Goal: Task Accomplishment & Management: Use online tool/utility

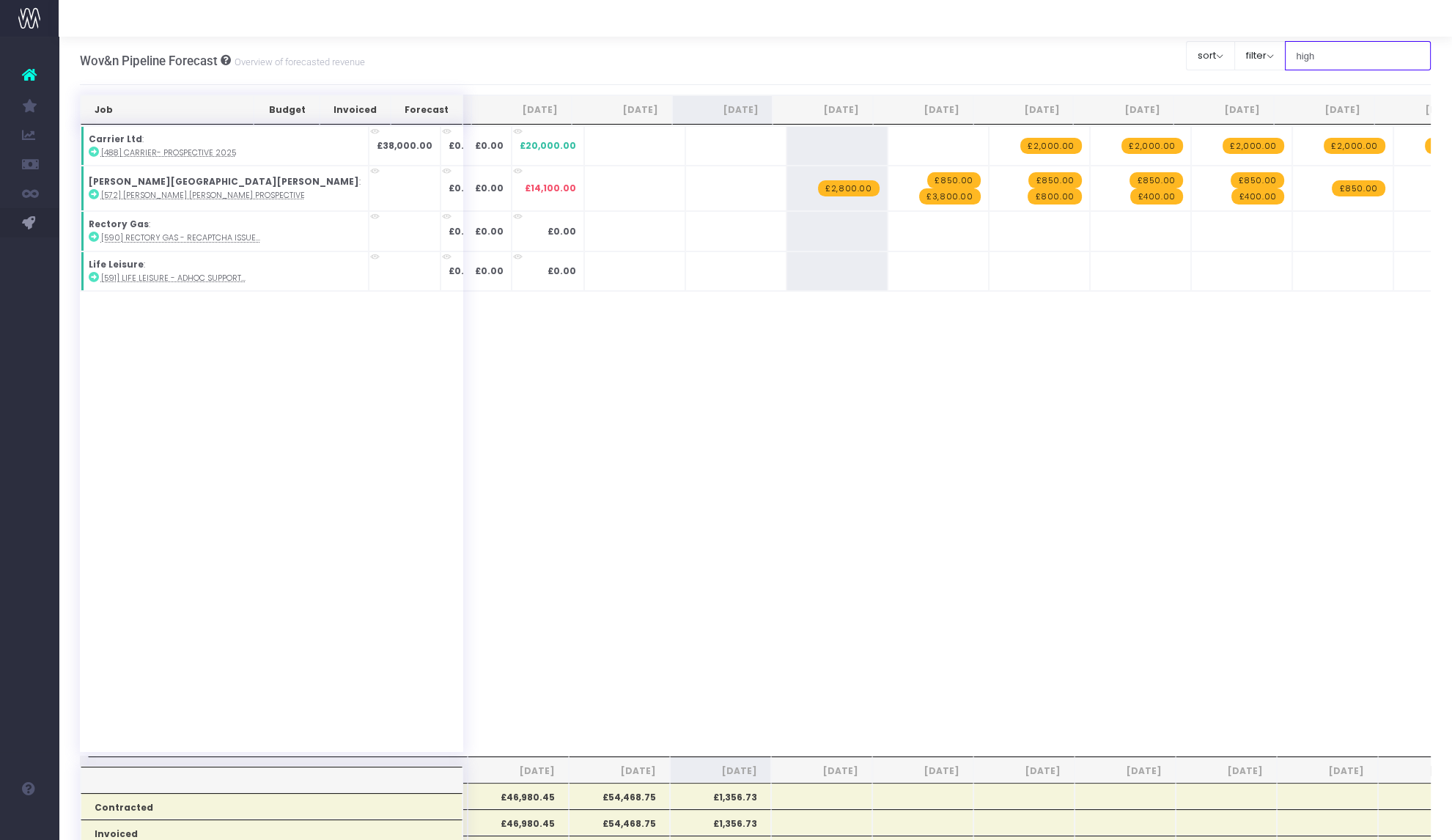
click at [1307, 49] on input "high" at bounding box center [1357, 56] width 147 height 30
type input "unipol"
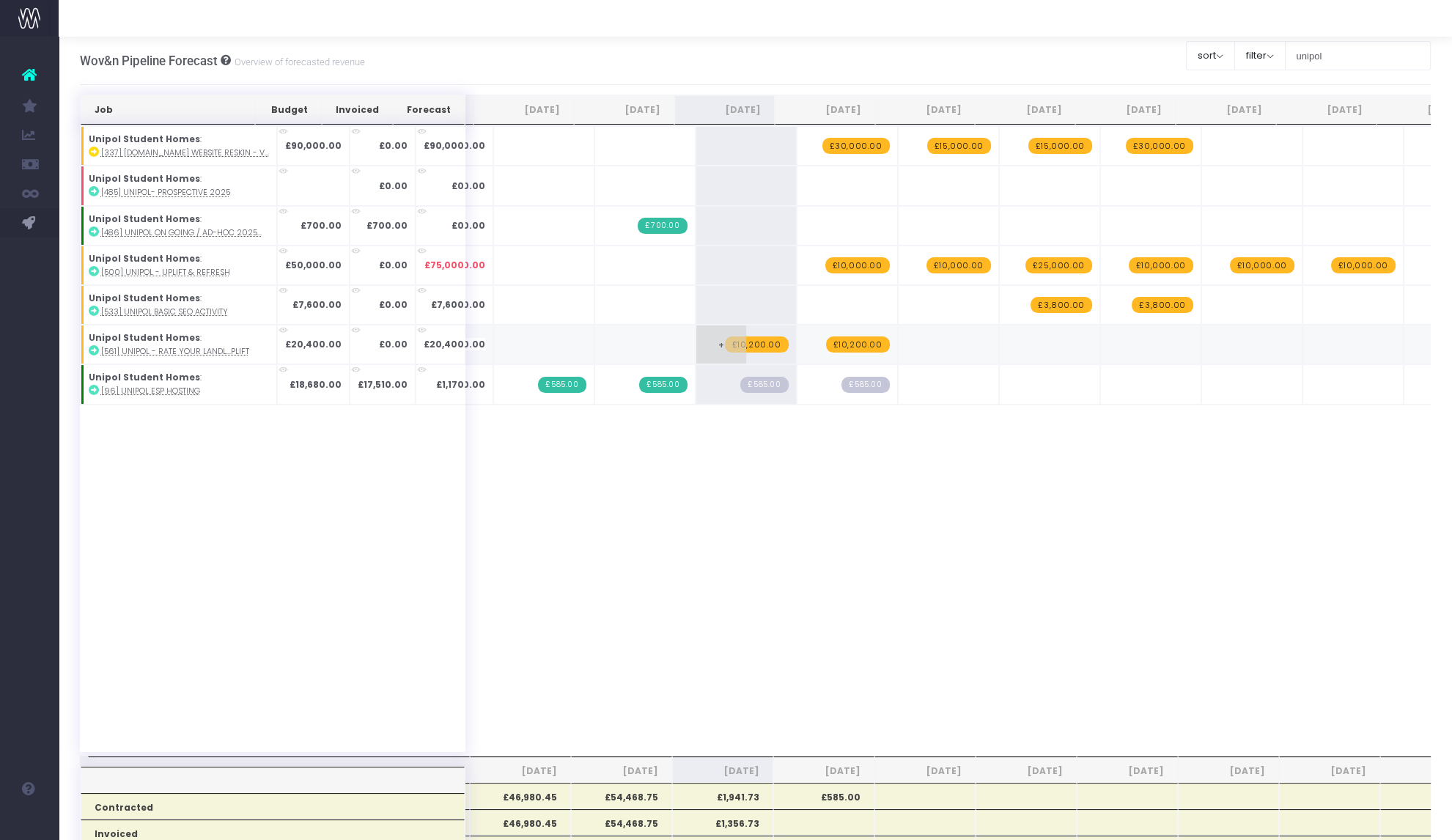
click at [739, 341] on span "£10,200.00" at bounding box center [757, 344] width 64 height 16
click at [0, 0] on span "+" at bounding box center [0, 0] width 0 height 0
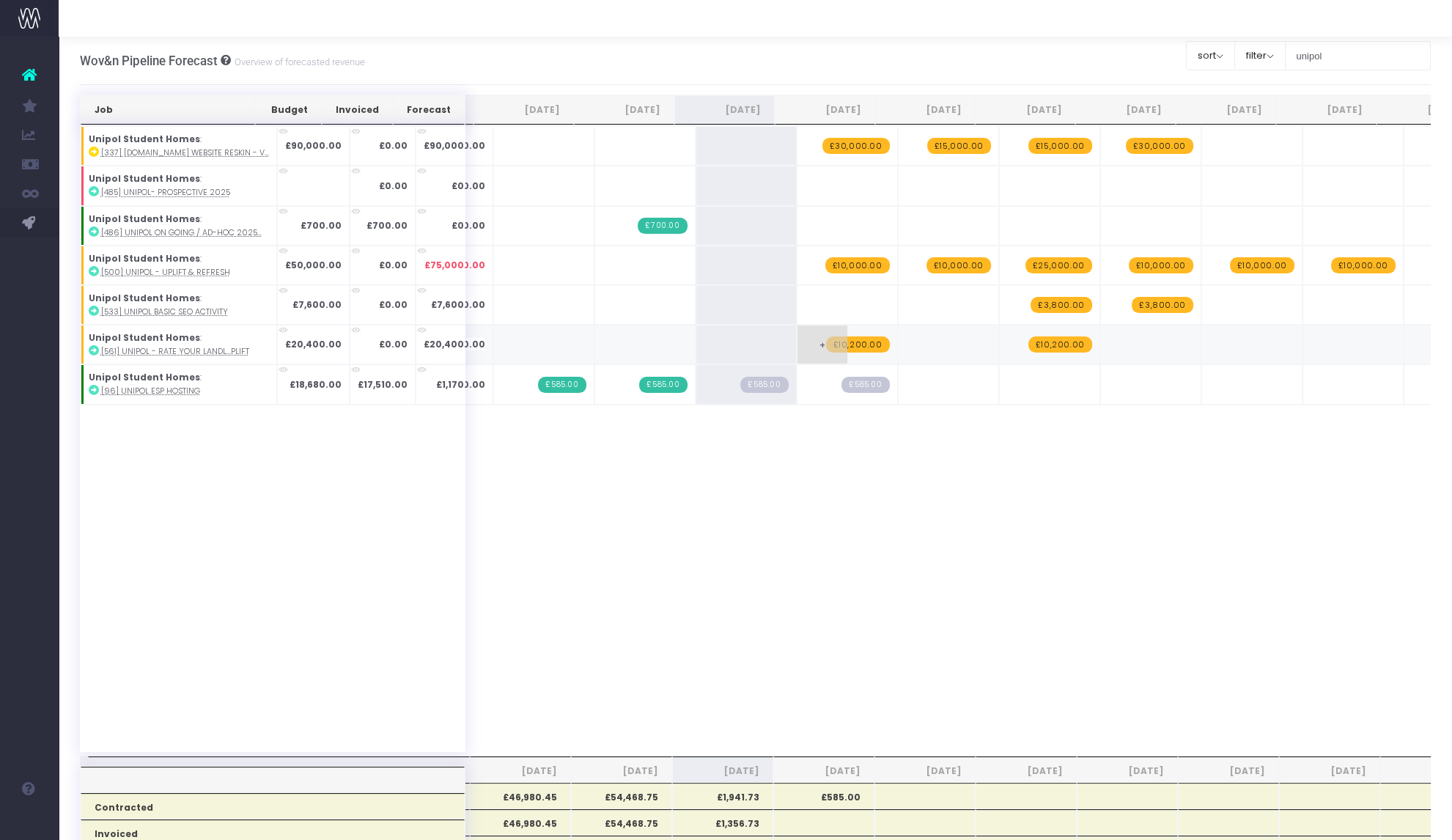
click at [838, 345] on span "£10,200.00" at bounding box center [857, 344] width 64 height 16
click at [0, 0] on span "+" at bounding box center [0, 0] width 0 height 0
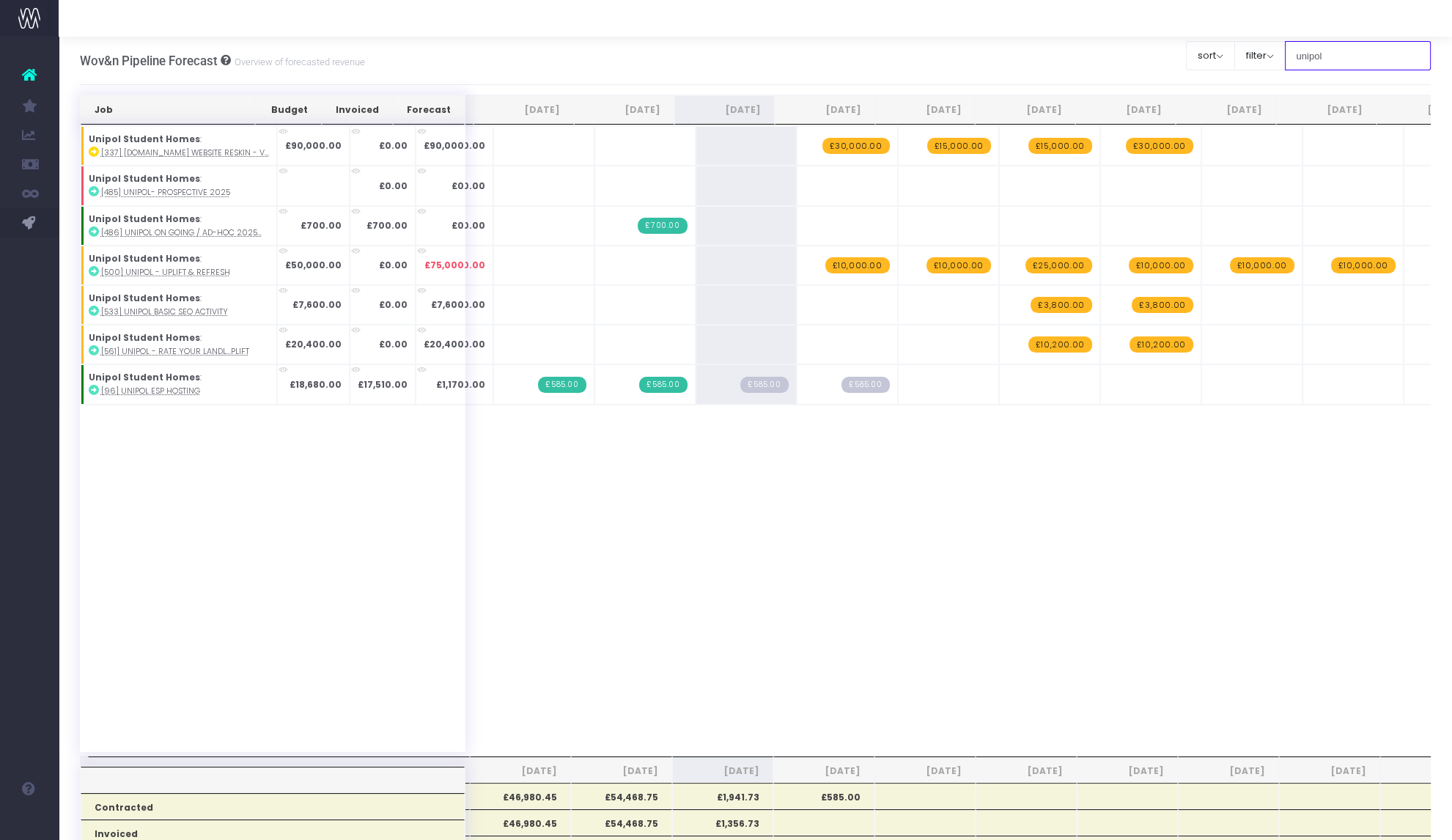
click at [1314, 56] on input "unipol" at bounding box center [1357, 56] width 147 height 30
